Goal: Check status

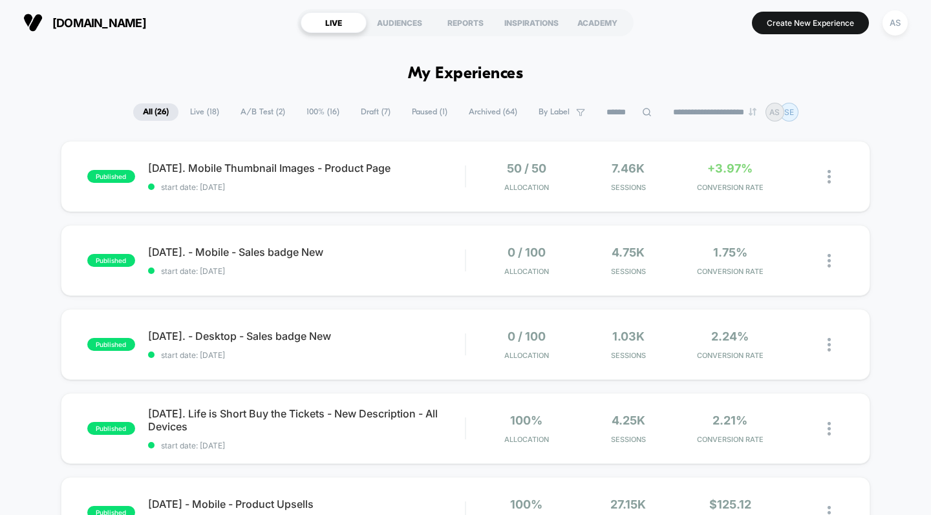
click at [341, 167] on span "[DATE]. Mobile Thumbnail Images - Product Page" at bounding box center [306, 168] width 317 height 13
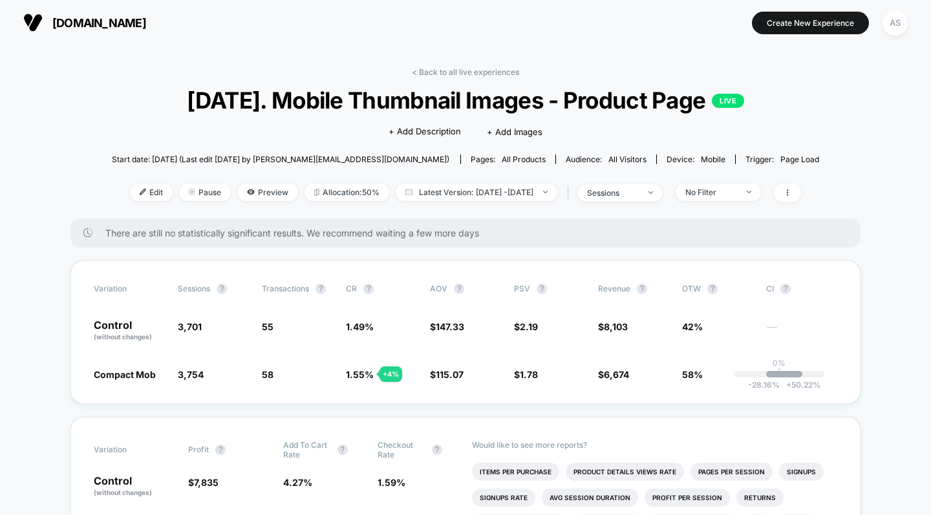
click at [451, 69] on link "< Back to all live experiences" at bounding box center [465, 72] width 107 height 10
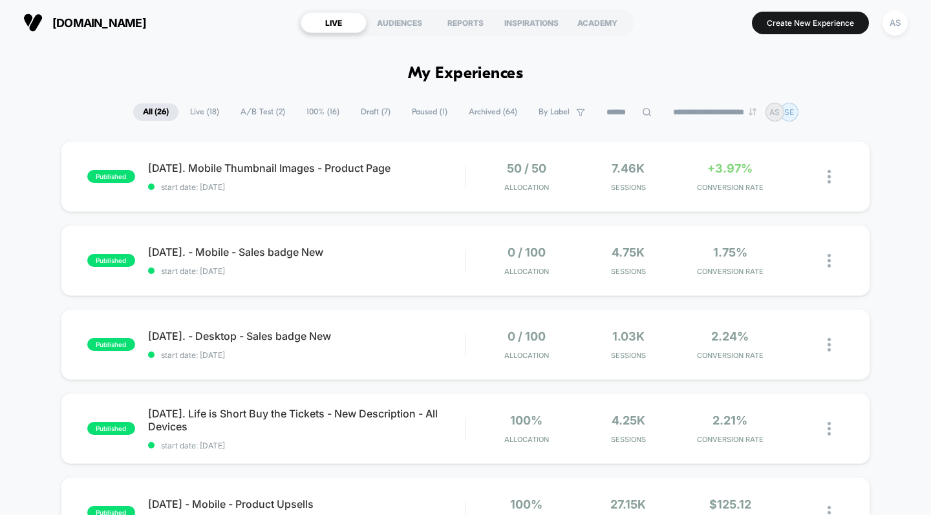
click at [248, 112] on span "A/B Test ( 2 )" at bounding box center [263, 111] width 64 height 17
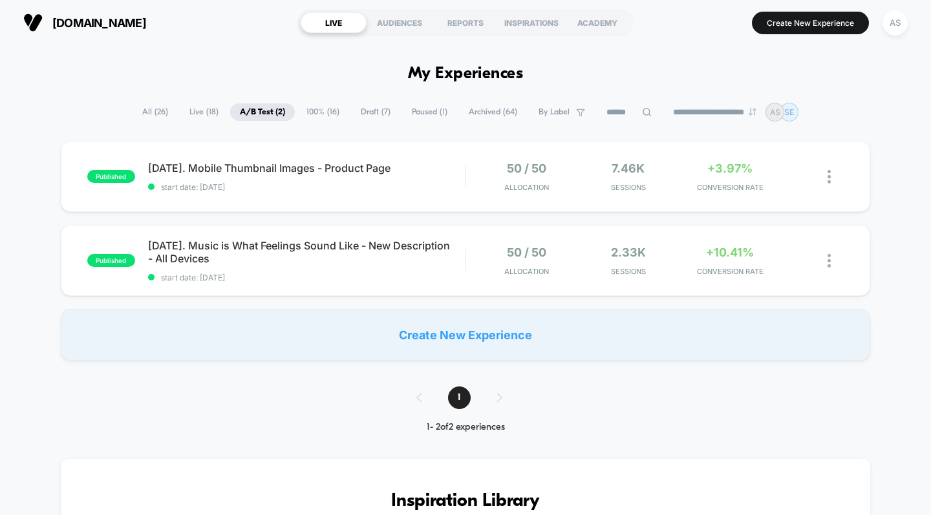
click at [215, 253] on span "[DATE]. Music is What Feelings Sound Like - New Description - All Devices" at bounding box center [306, 252] width 317 height 26
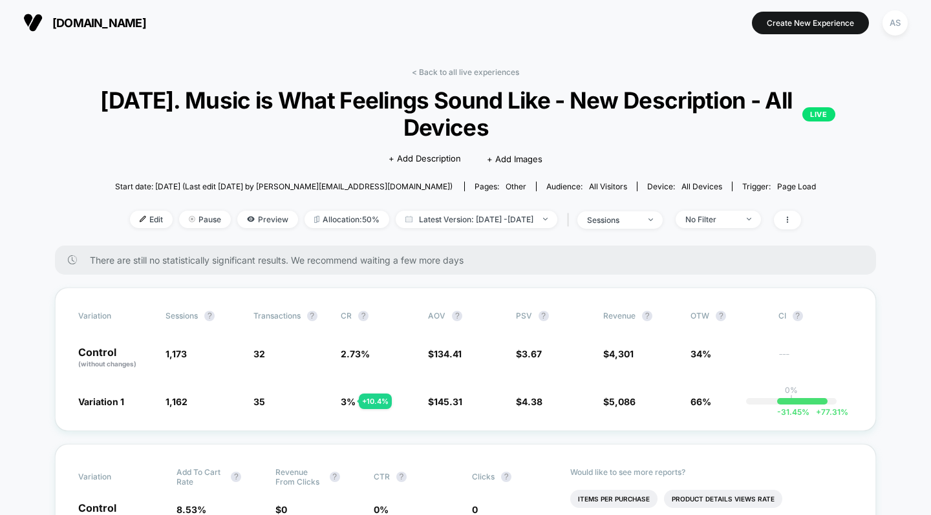
click at [455, 72] on link "< Back to all live experiences" at bounding box center [465, 72] width 107 height 10
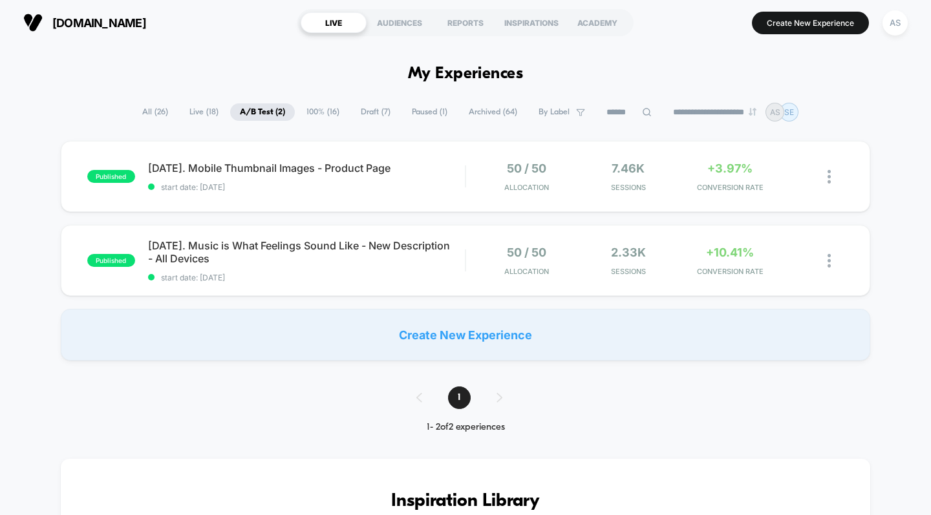
click at [144, 111] on span "All ( 26 )" at bounding box center [155, 111] width 45 height 17
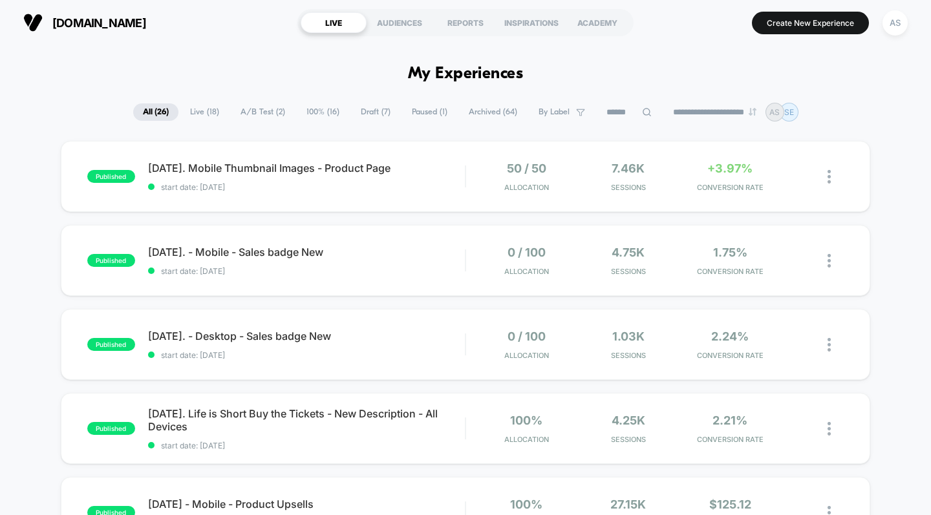
click at [466, 26] on div "REPORTS" at bounding box center [466, 22] width 66 height 21
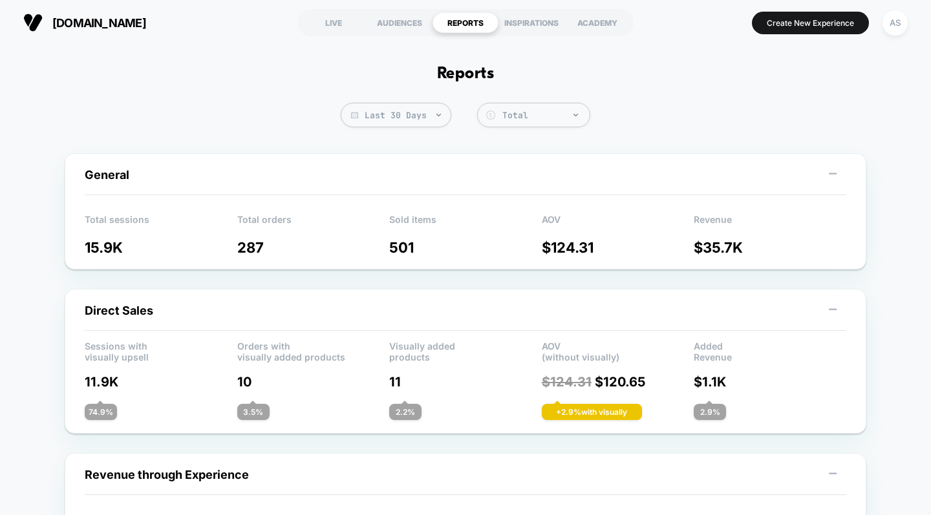
click at [424, 118] on span "Last 30 Days" at bounding box center [396, 115] width 111 height 25
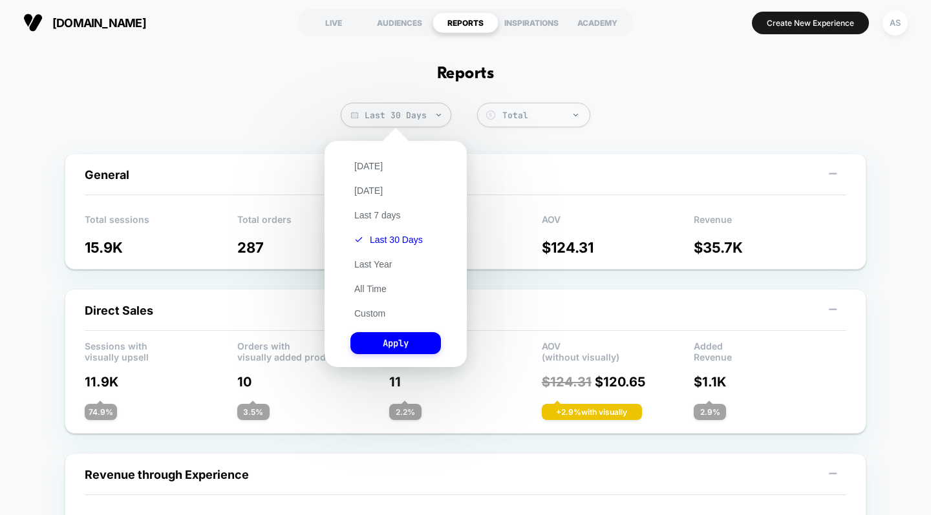
click at [396, 214] on button "Last 7 days" at bounding box center [377, 215] width 54 height 12
click at [413, 342] on button "Apply" at bounding box center [395, 343] width 91 height 22
